Goal: Check status: Check status

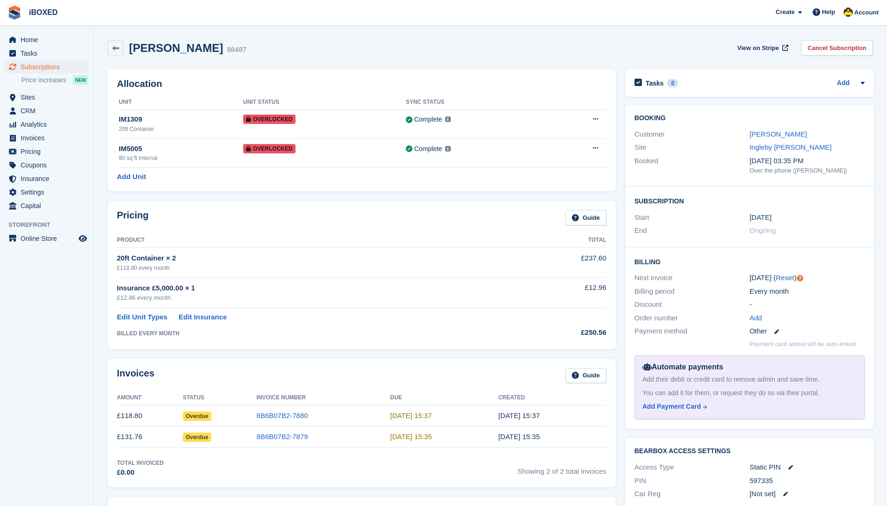
click at [661, 486] on div "PIN" at bounding box center [692, 481] width 115 height 11
drag, startPoint x: 661, startPoint y: 486, endPoint x: 677, endPoint y: 498, distance: 20.7
click at [671, 495] on div "BearBox Access Settings Access Type Static PIN PIN 597335 Car Reg [Not set]" at bounding box center [749, 474] width 249 height 72
click at [678, 500] on div "Car Reg [Not set]" at bounding box center [750, 494] width 230 height 14
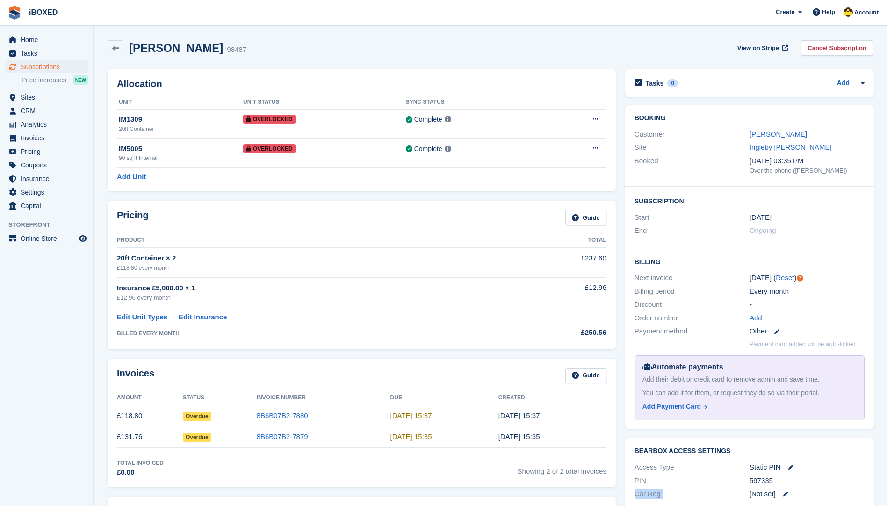
click at [678, 500] on div "Car Reg [Not set]" at bounding box center [750, 494] width 230 height 14
click at [120, 49] on link at bounding box center [116, 48] width 16 height 16
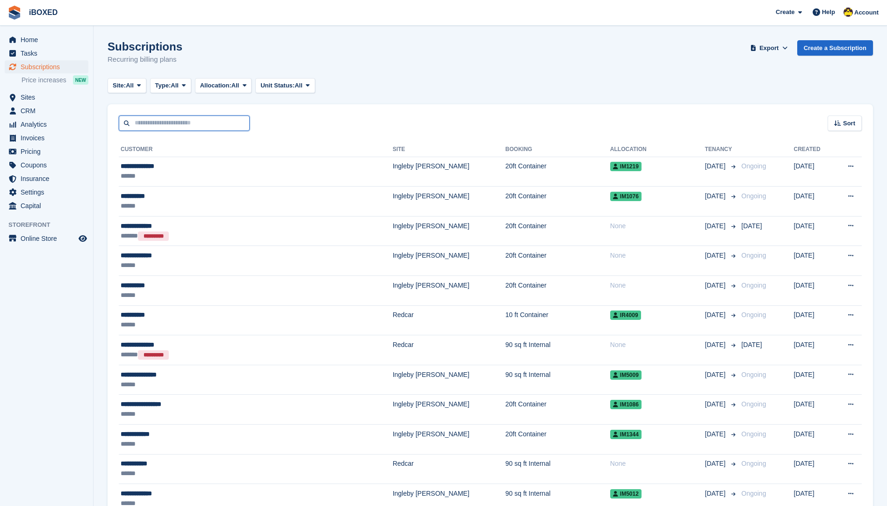
click at [153, 128] on input "text" at bounding box center [184, 123] width 131 height 15
type input "*********"
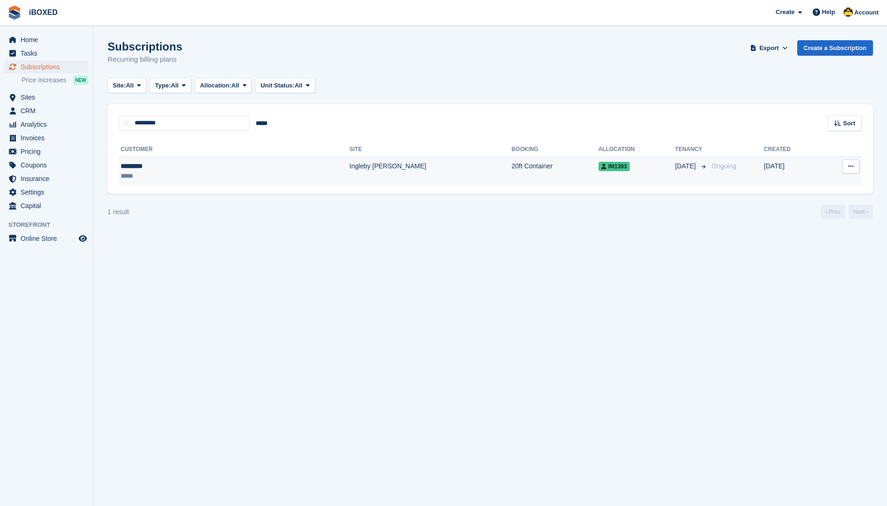
click at [349, 167] on td "Ingleby [PERSON_NAME]" at bounding box center [430, 171] width 162 height 29
